Goal: Transaction & Acquisition: Obtain resource

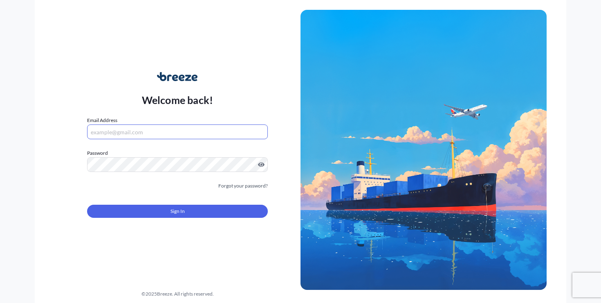
click at [180, 128] on input "Email Address" at bounding box center [177, 131] width 181 height 15
type input "[PERSON_NAME][EMAIL_ADDRESS][DOMAIN_NAME]"
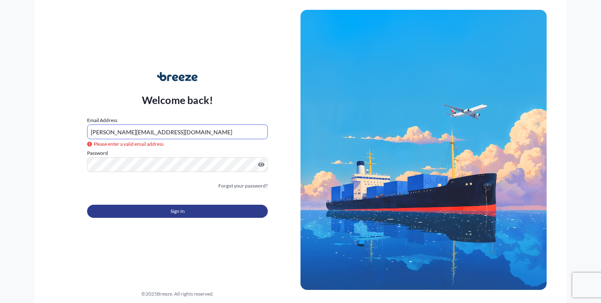
click at [171, 215] on button "Sign In" at bounding box center [177, 210] width 181 height 13
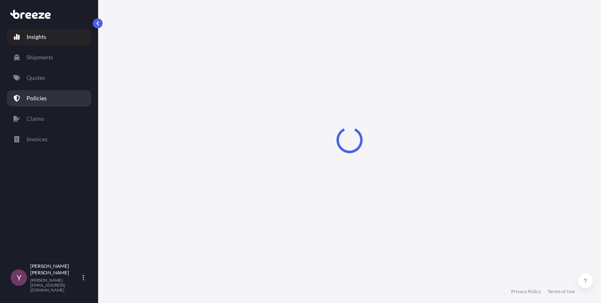
select select "2025"
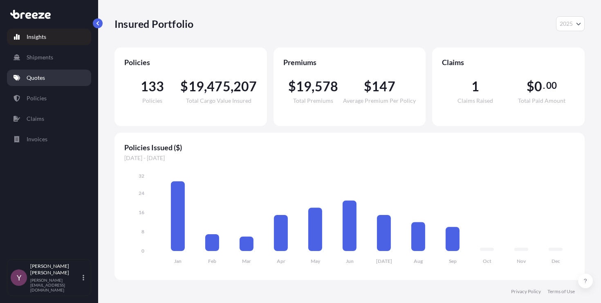
click at [35, 81] on p "Quotes" at bounding box center [36, 78] width 18 height 8
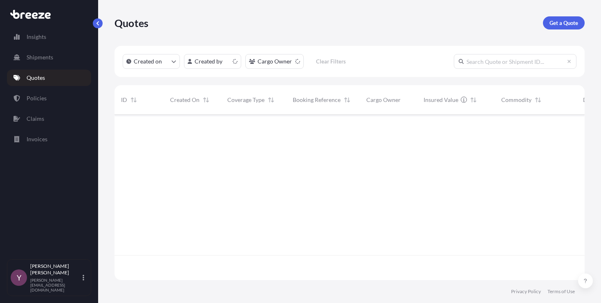
scroll to position [164, 464]
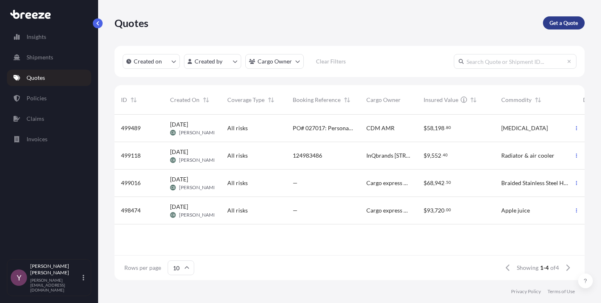
click at [562, 25] on p "Get a Quote" at bounding box center [563, 23] width 29 height 8
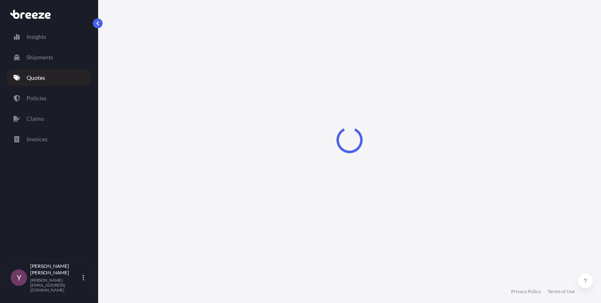
select select "Sea"
select select "1"
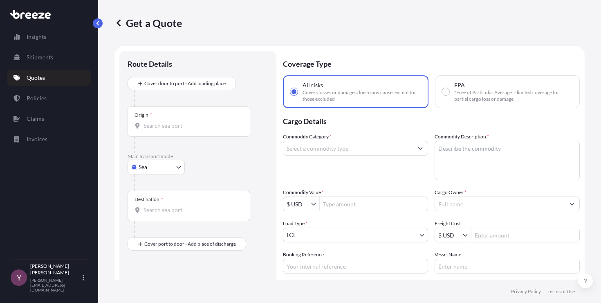
scroll to position [13, 0]
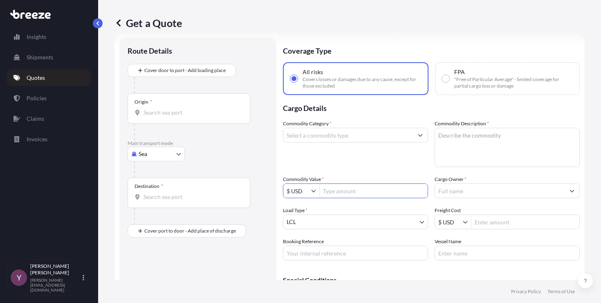
click at [329, 192] on input "Commodity Value *" at bounding box center [374, 190] width 108 height 15
paste input "92407"
type input "92,407"
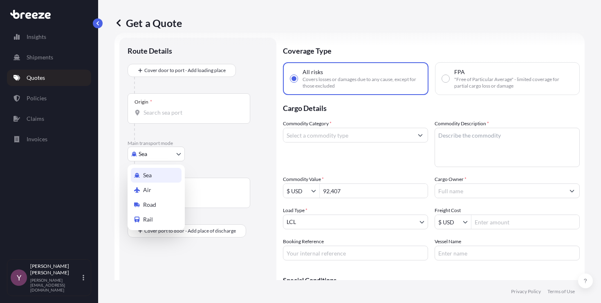
click at [142, 155] on body "92,407 Insights Shipments Quotes Policies Claims Invoices Y [PERSON_NAME] [PERS…" at bounding box center [300, 151] width 601 height 303
click at [155, 203] on span "Road" at bounding box center [149, 204] width 13 height 8
select select "Road"
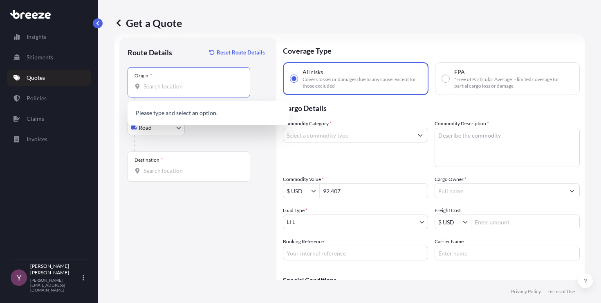
click at [169, 89] on input "Origin *" at bounding box center [192, 86] width 96 height 8
paste input "92407"
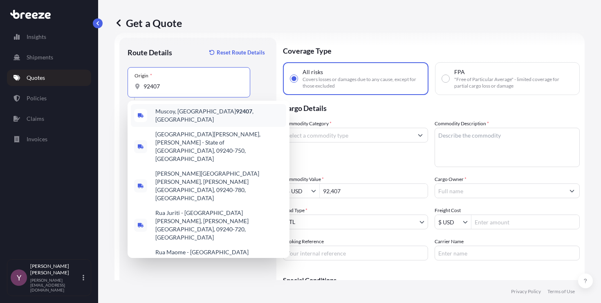
type input "92407"
